Goal: Task Accomplishment & Management: Complete application form

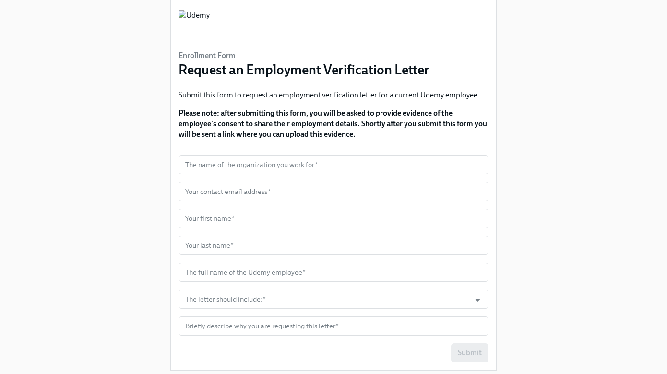
scroll to position [44, 0]
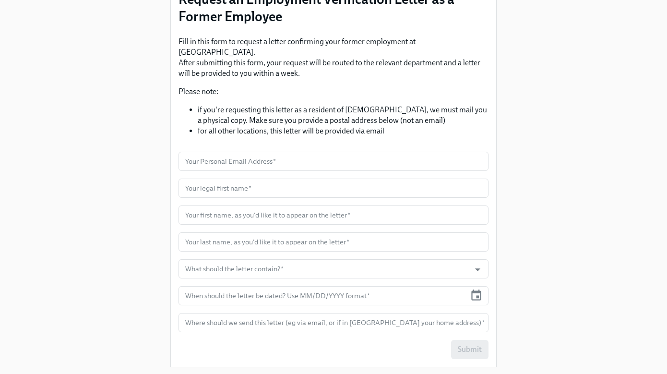
scroll to position [102, 0]
